Goal: Task Accomplishment & Management: Manage account settings

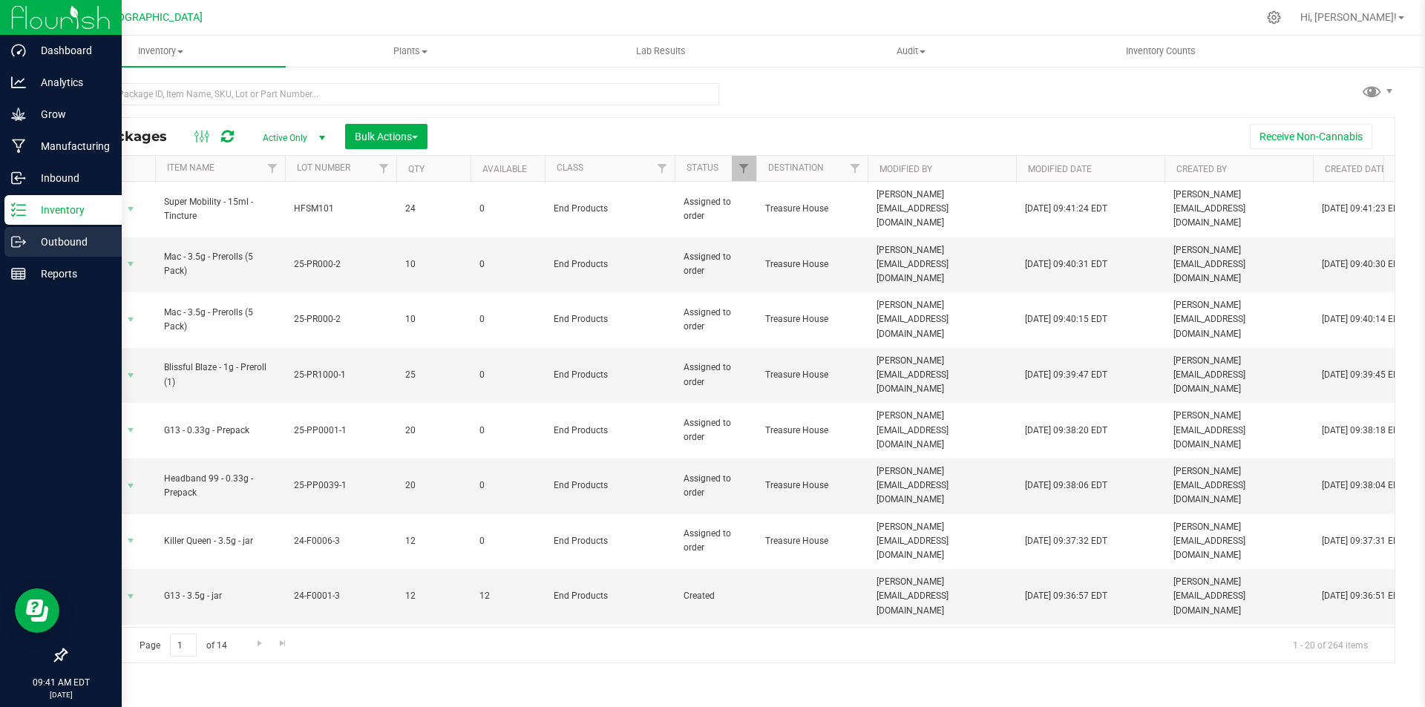
click at [24, 242] on line at bounding box center [21, 242] width 8 height 0
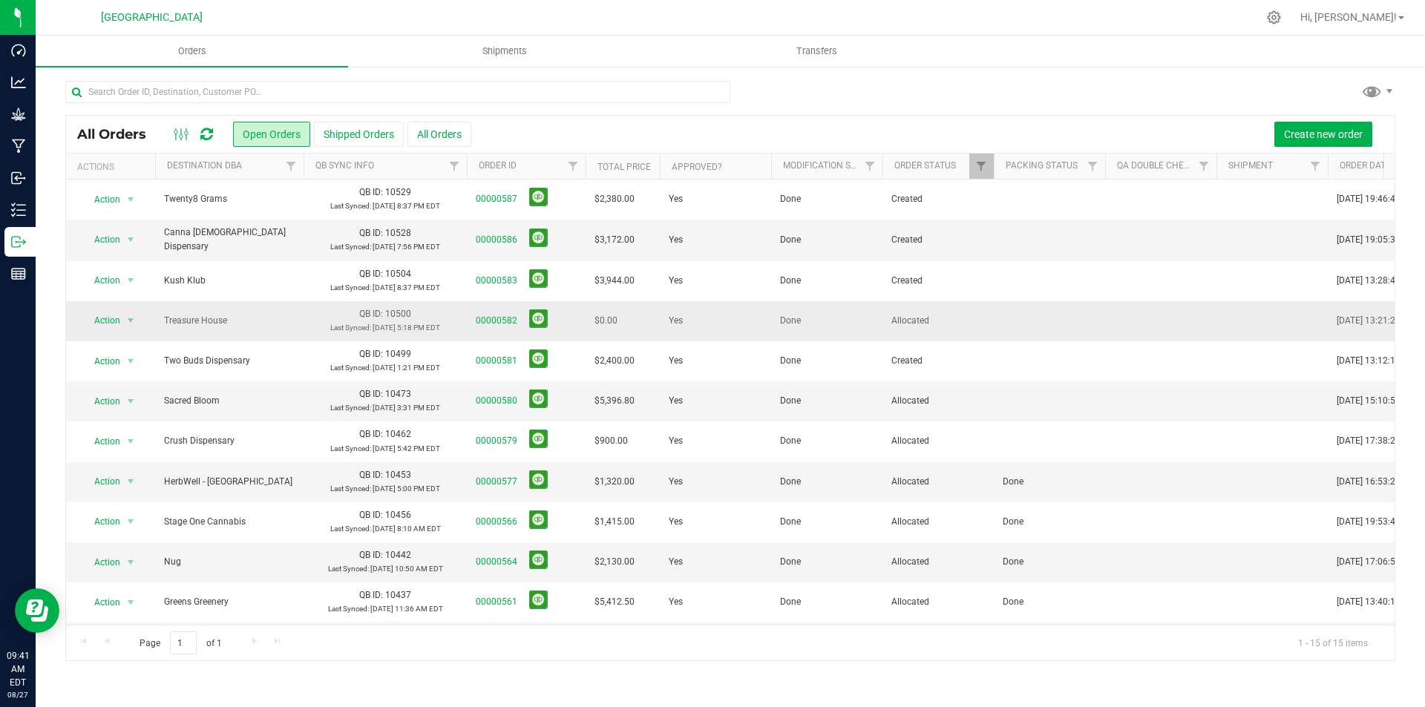
click at [1027, 316] on td at bounding box center [1049, 321] width 111 height 40
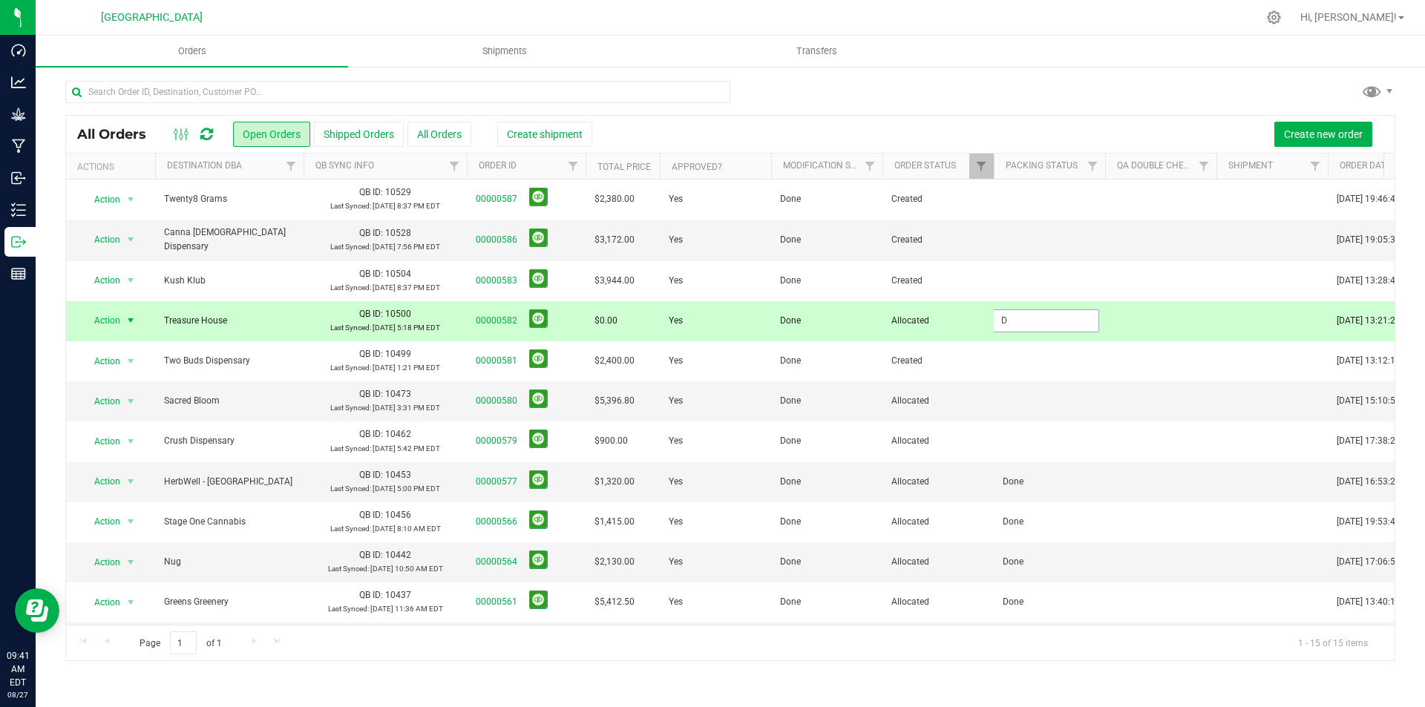
type input "Done"
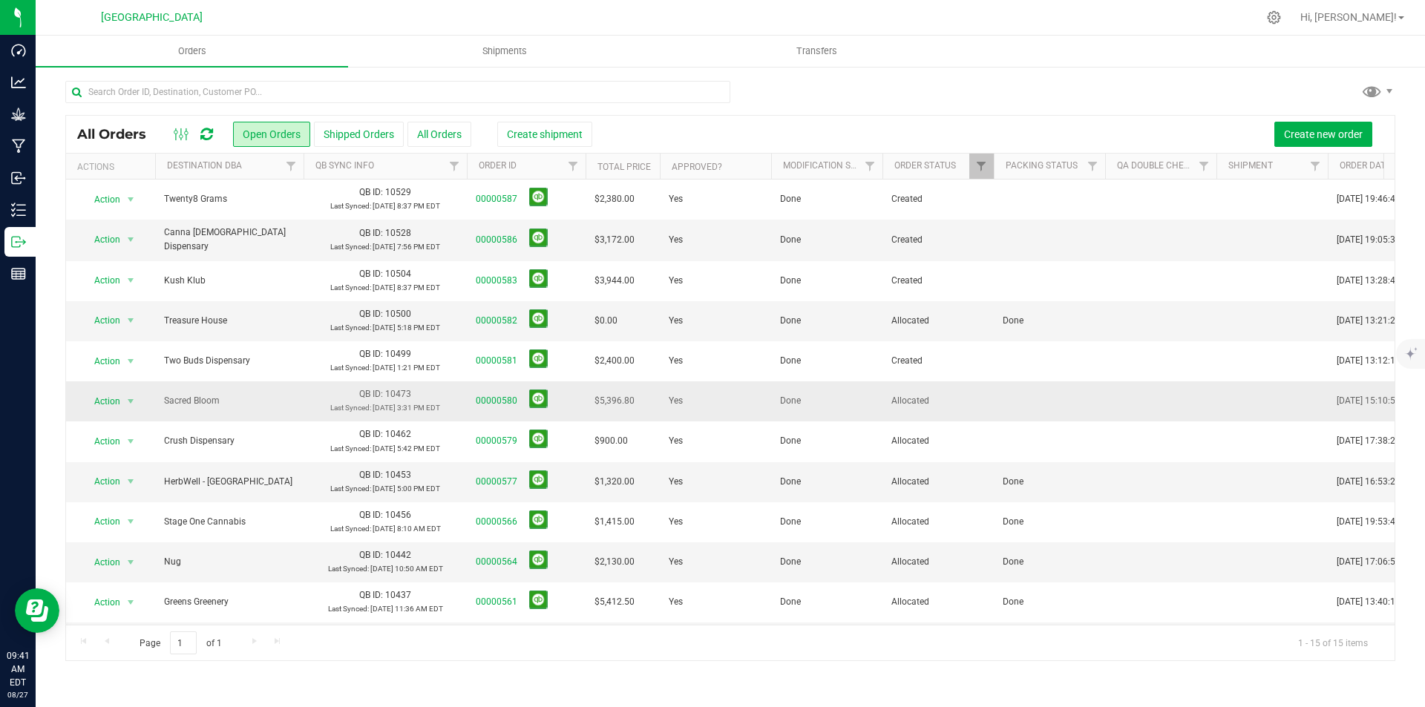
click at [1015, 413] on td at bounding box center [1049, 402] width 111 height 40
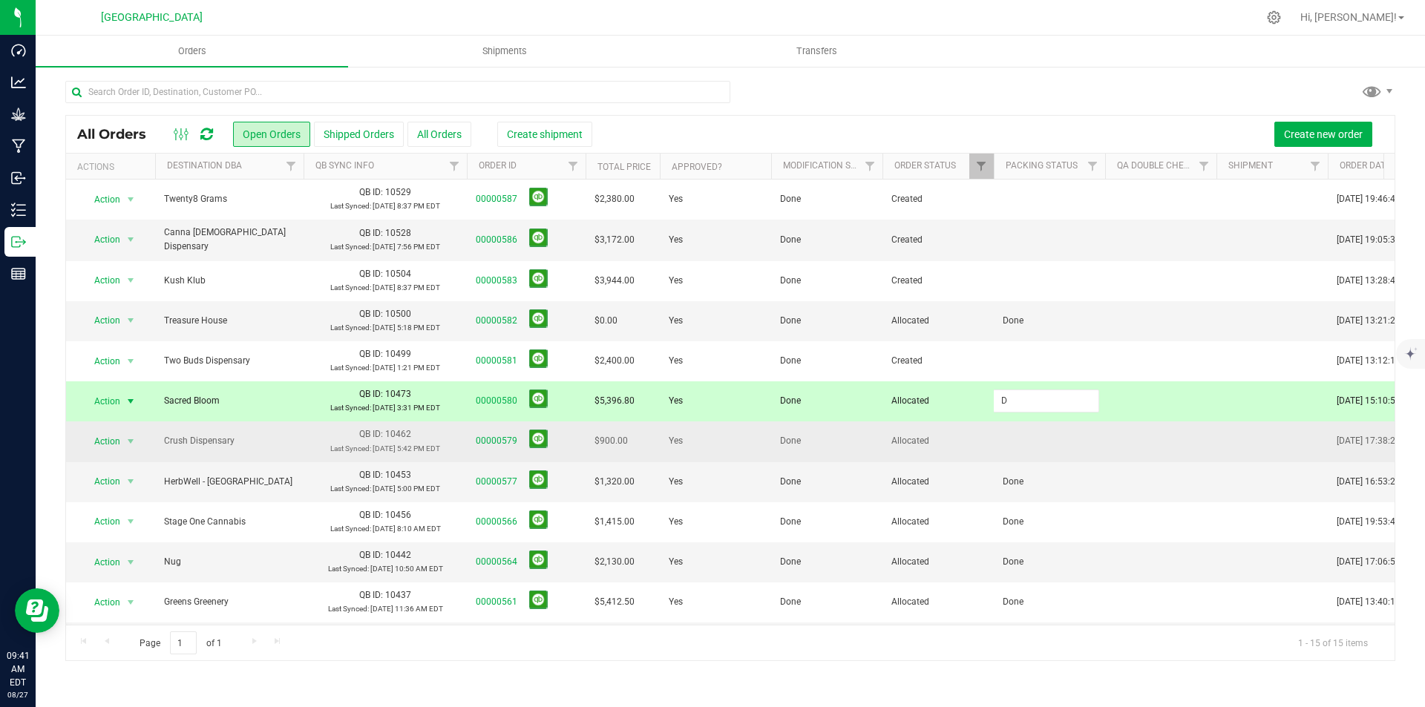
type input "Done"
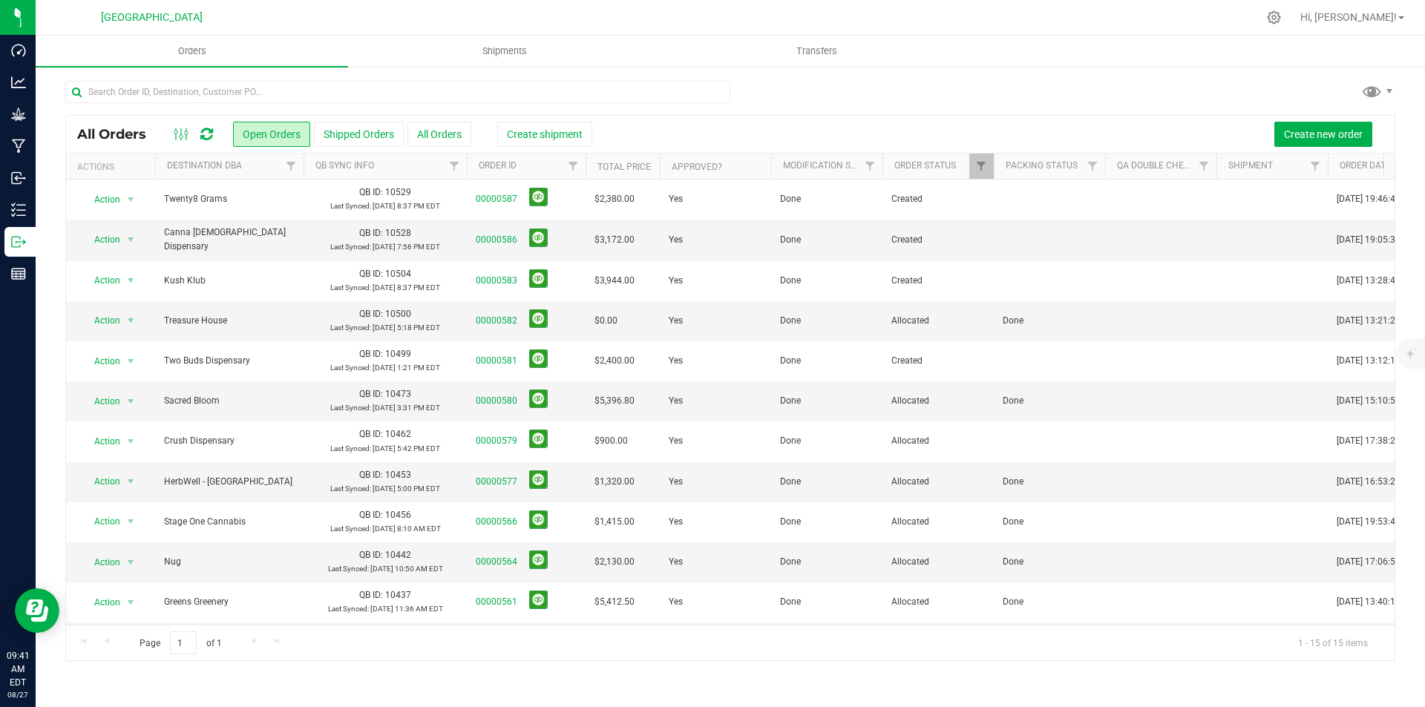
click at [1020, 436] on td at bounding box center [1049, 442] width 111 height 40
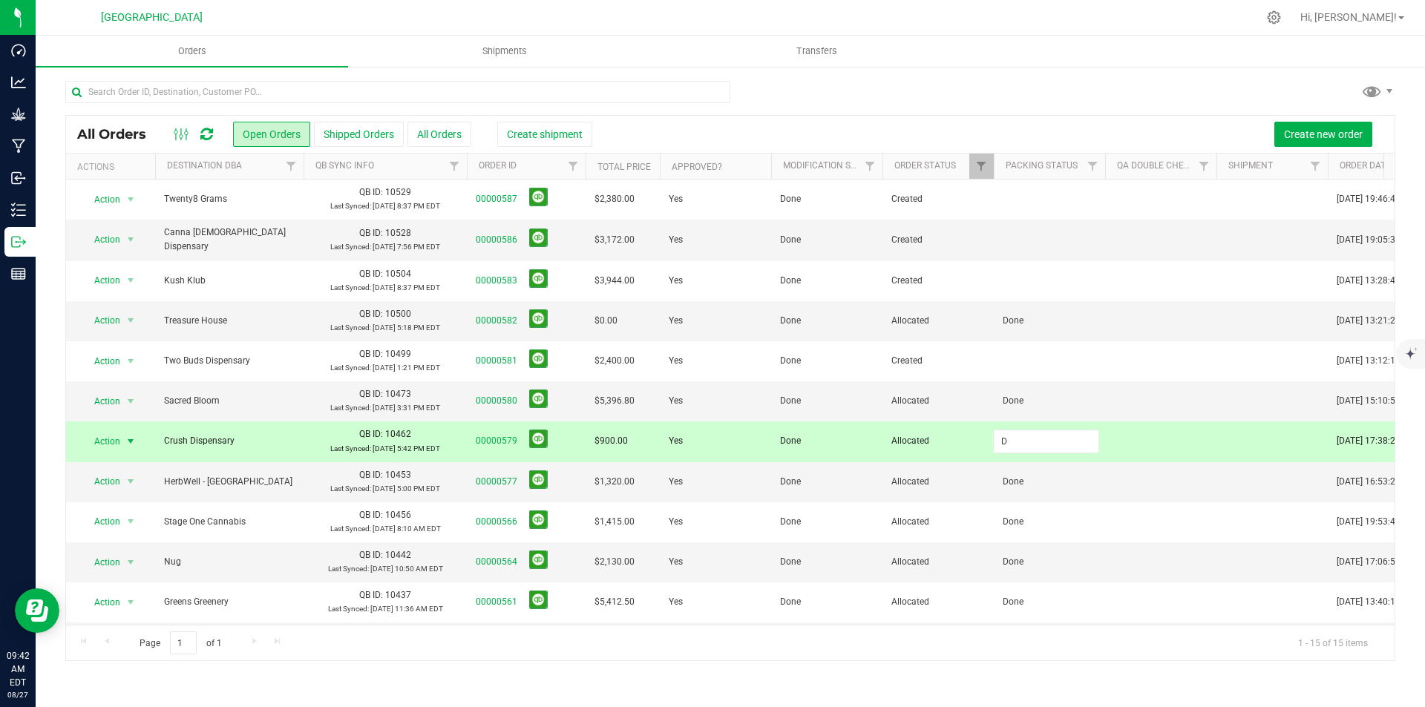
type input "Done"
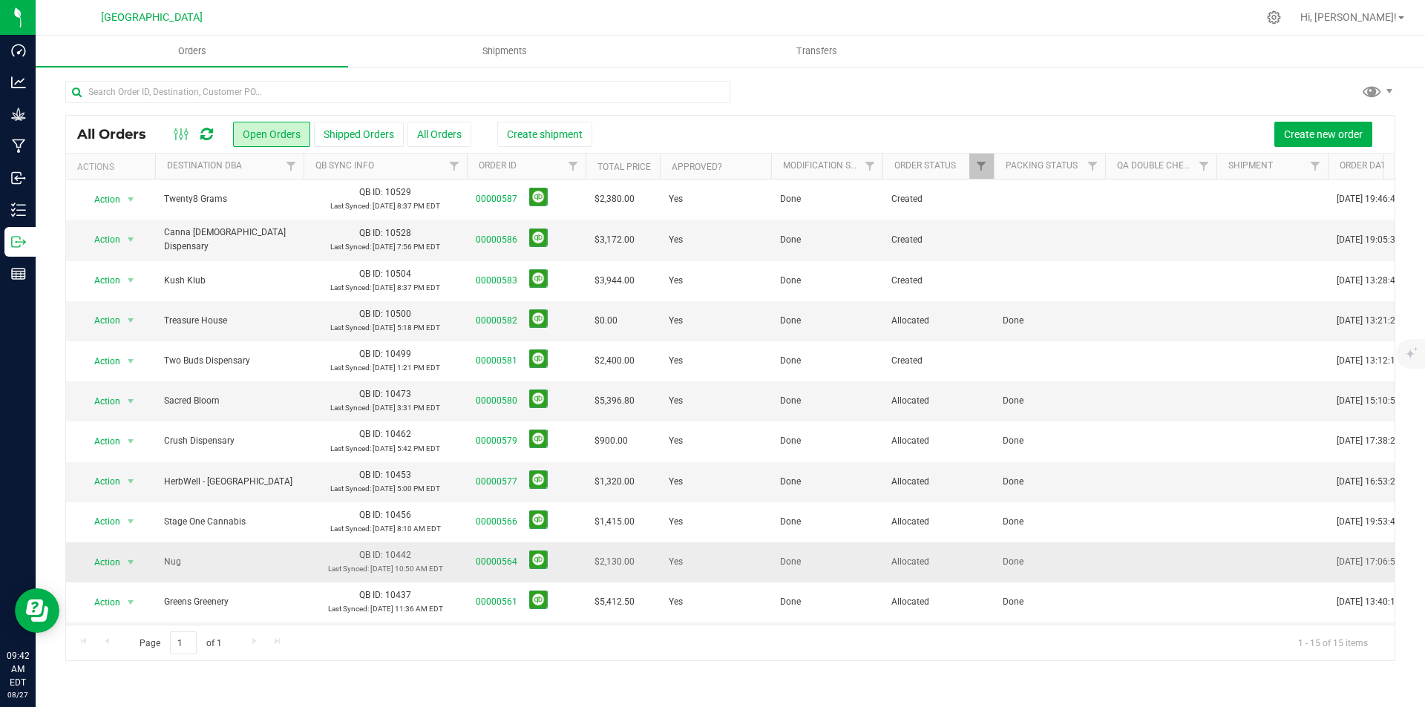
scroll to position [168, 0]
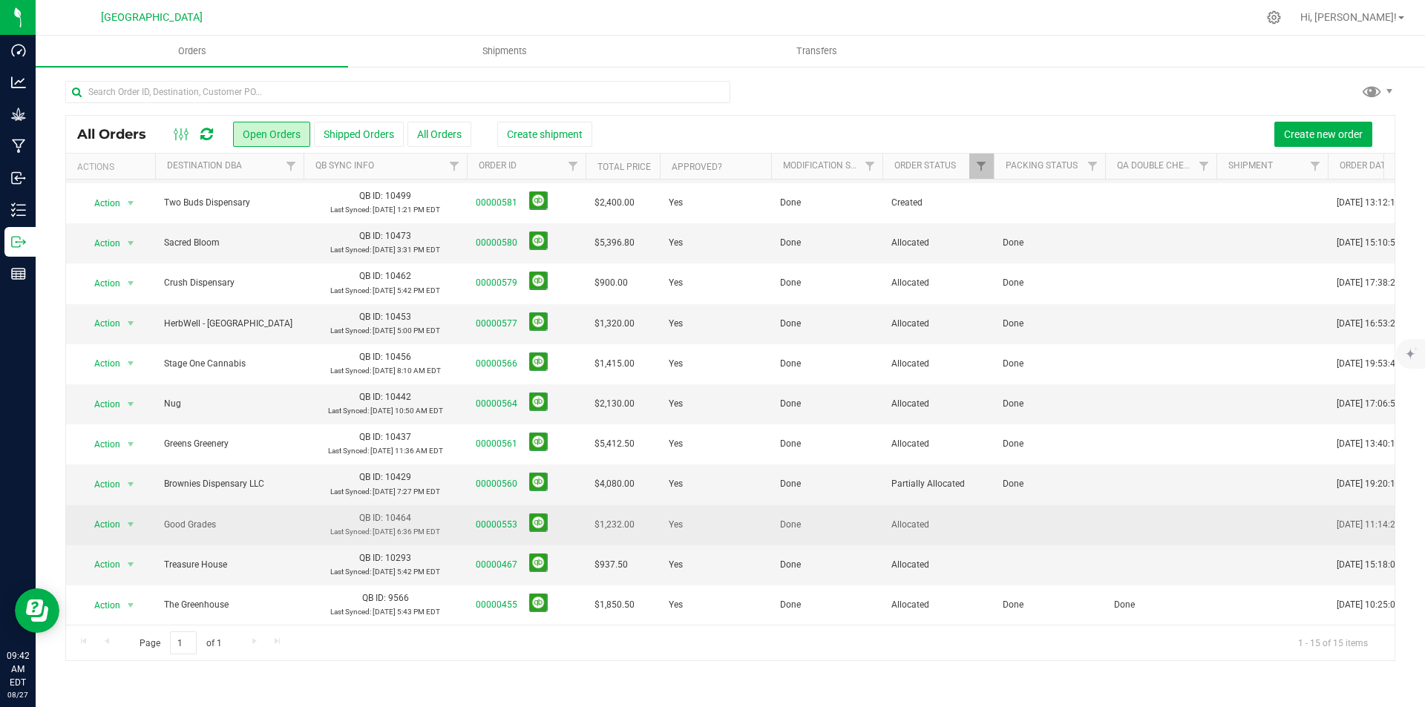
click at [1012, 517] on td at bounding box center [1049, 525] width 111 height 40
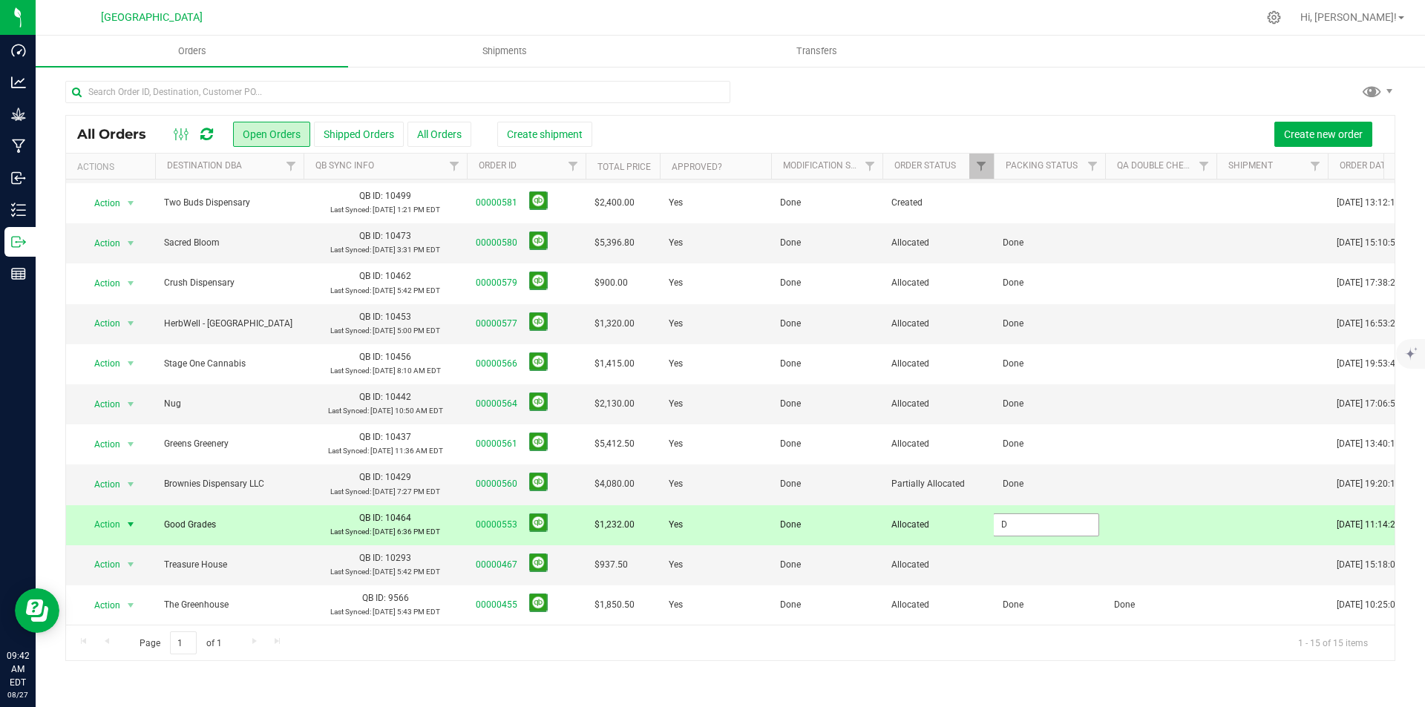
type input "Done"
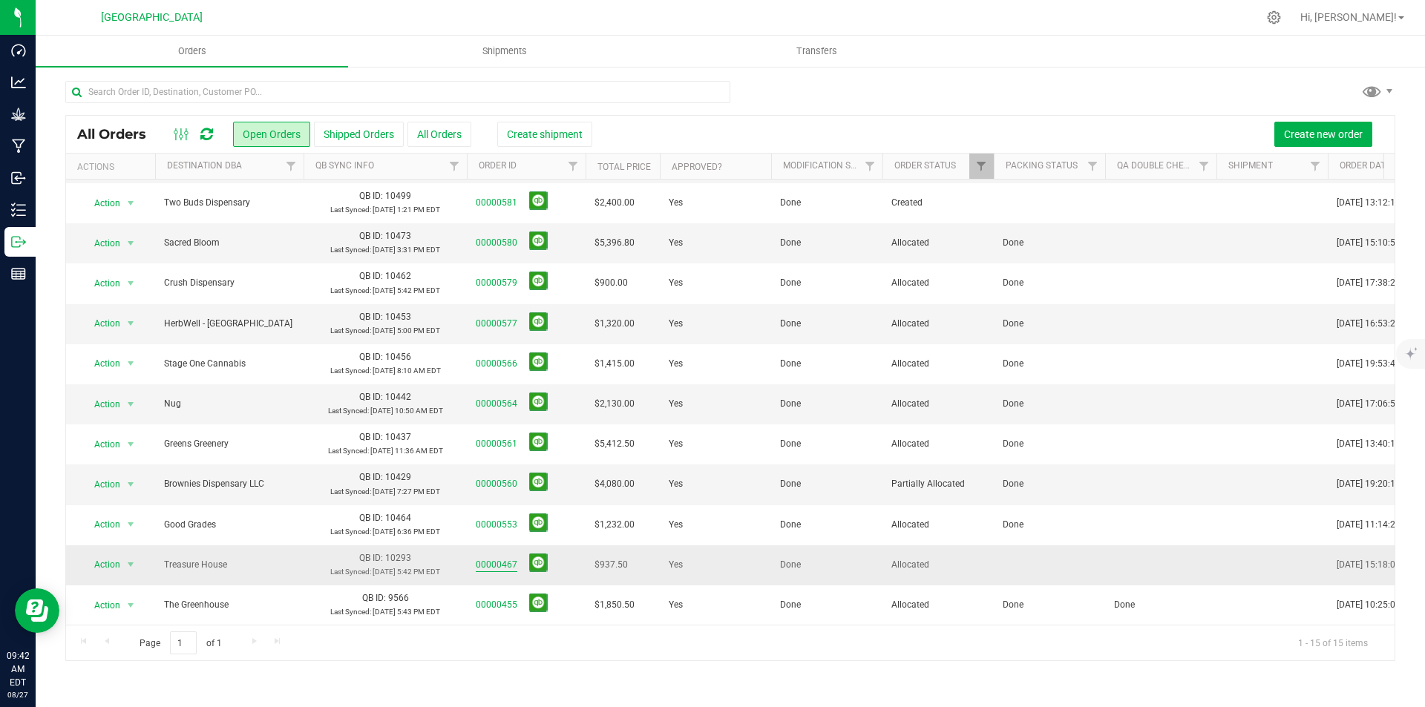
click at [491, 558] on link "00000467" at bounding box center [497, 565] width 42 height 14
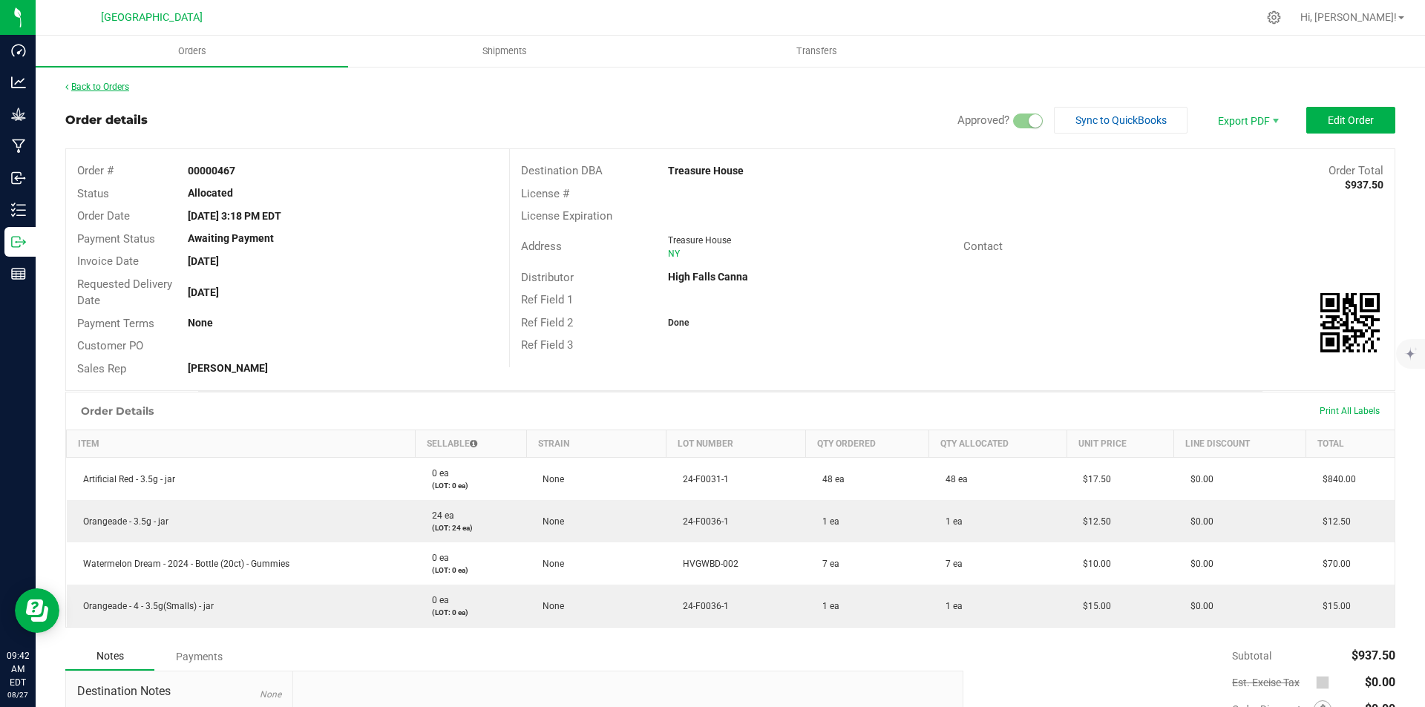
click at [116, 88] on link "Back to Orders" at bounding box center [97, 87] width 64 height 10
